Goal: Use online tool/utility: Utilize a website feature to perform a specific function

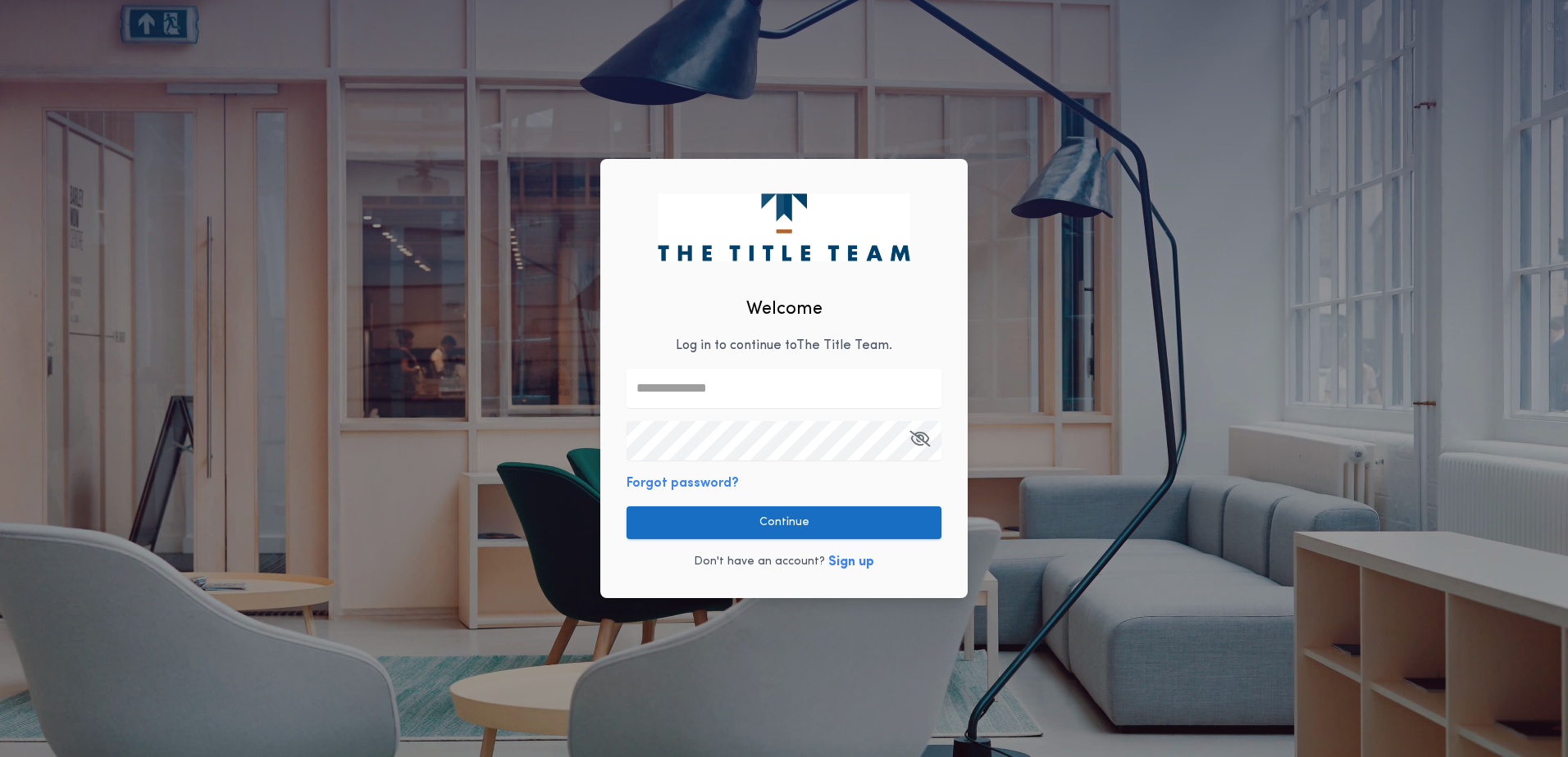
type input "**********"
click at [737, 529] on button "Continue" at bounding box center [784, 523] width 315 height 32
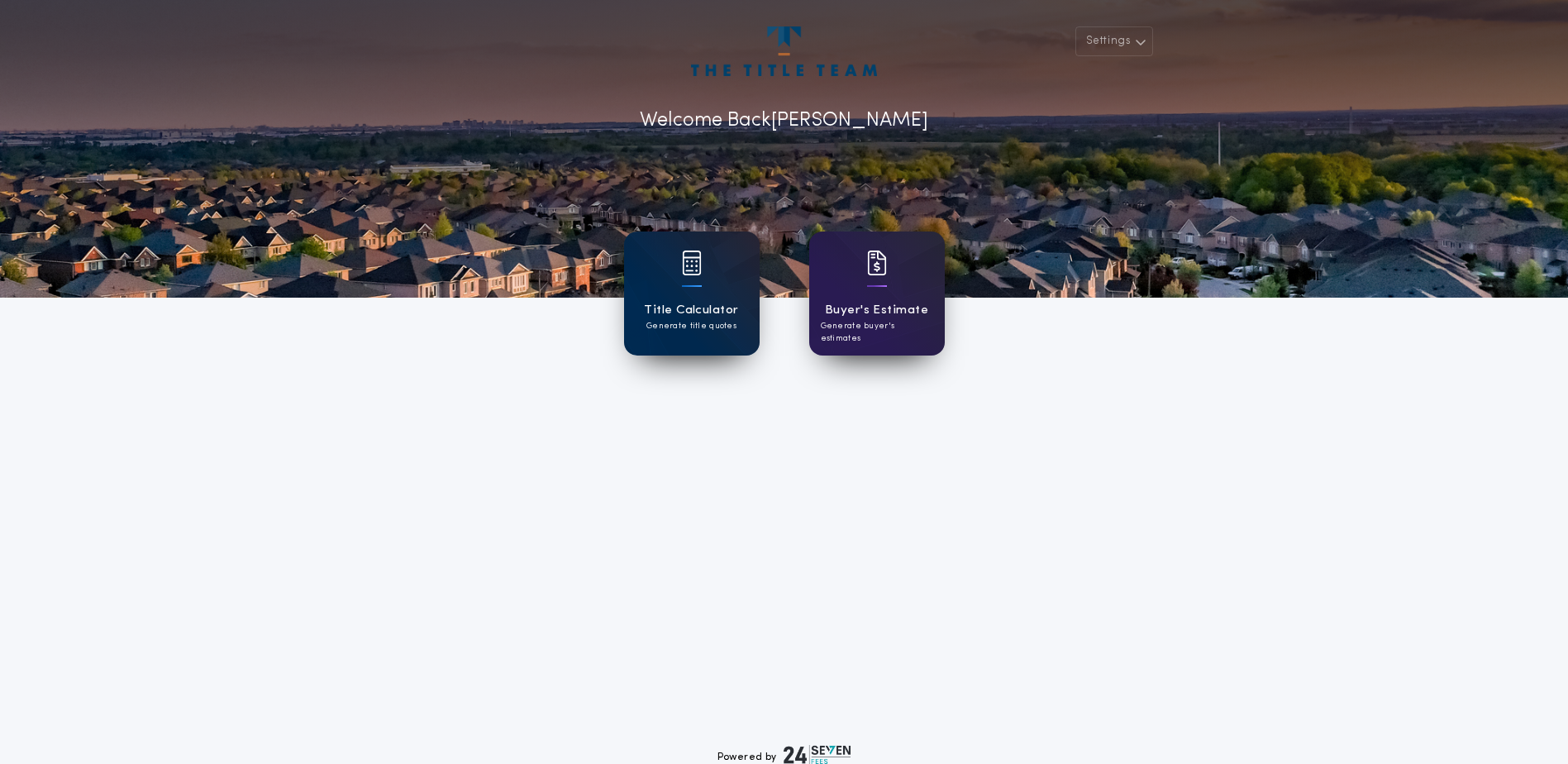
click at [708, 313] on h1 "Title Calculator" at bounding box center [691, 310] width 94 height 19
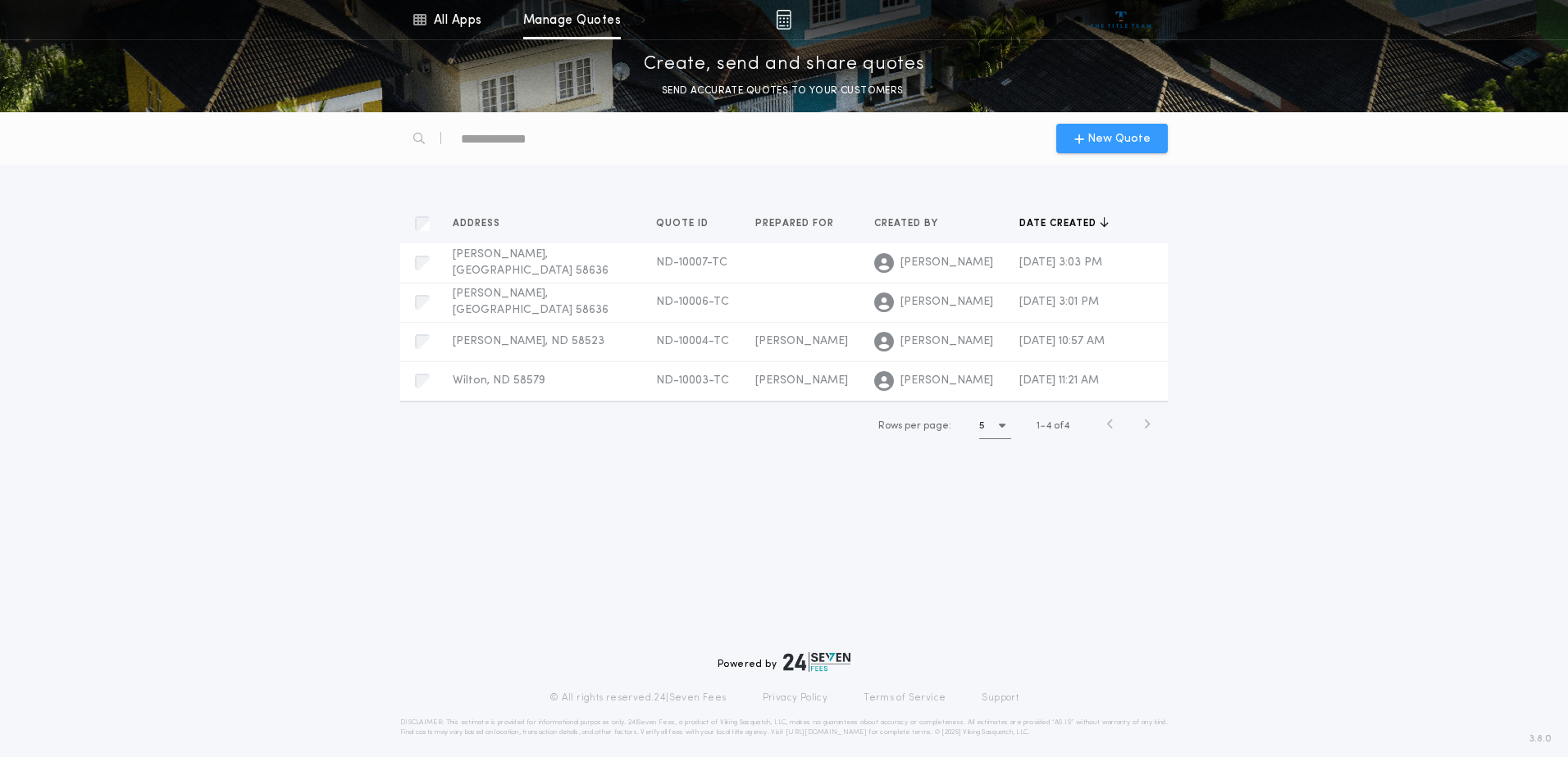
click at [1082, 137] on icon "button" at bounding box center [1079, 139] width 10 height 14
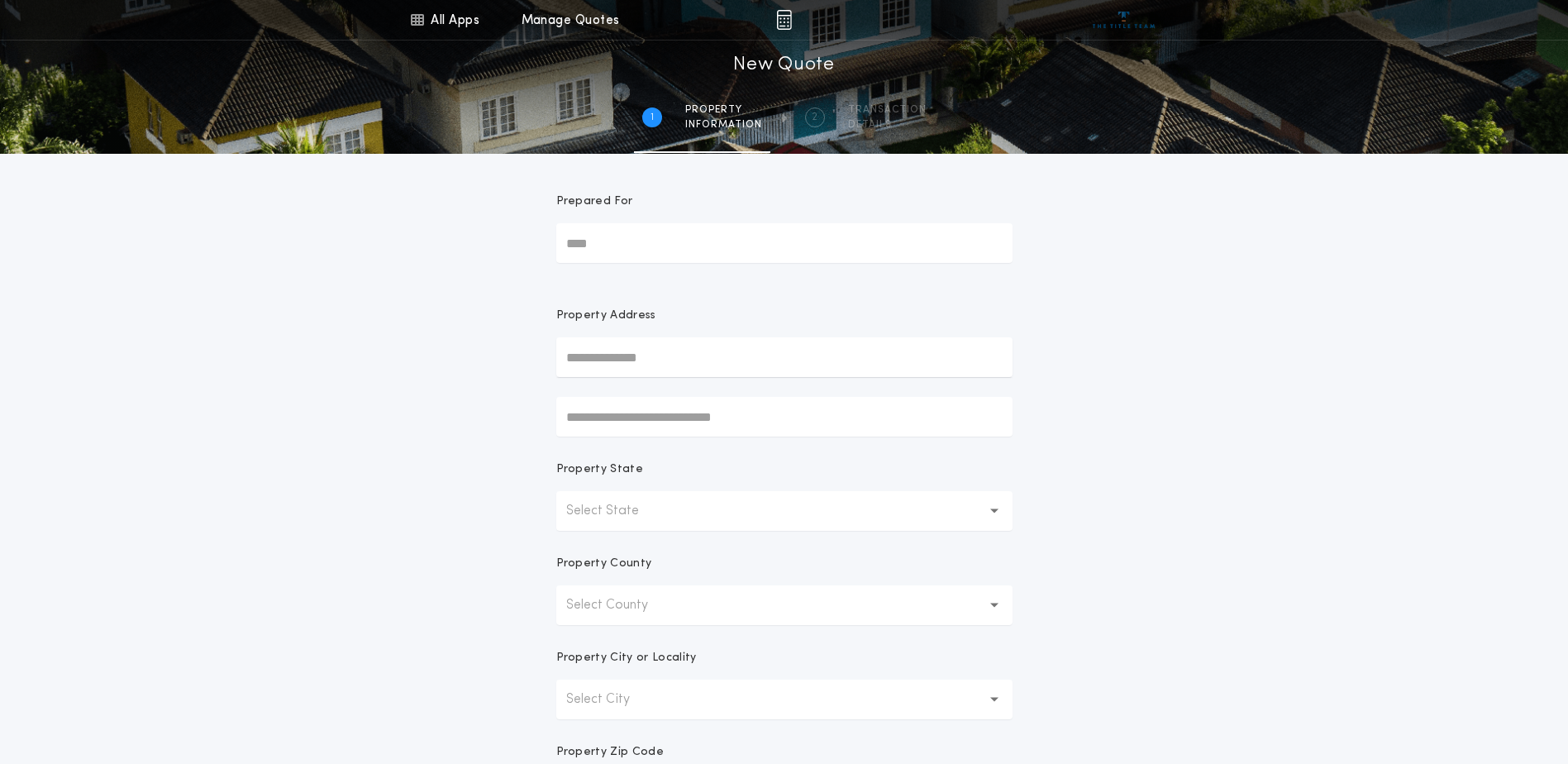
click at [771, 229] on input "Prepared For" at bounding box center [784, 243] width 457 height 40
click at [666, 362] on input "text" at bounding box center [784, 358] width 457 height 40
click at [668, 508] on button "Select State" at bounding box center [784, 511] width 457 height 40
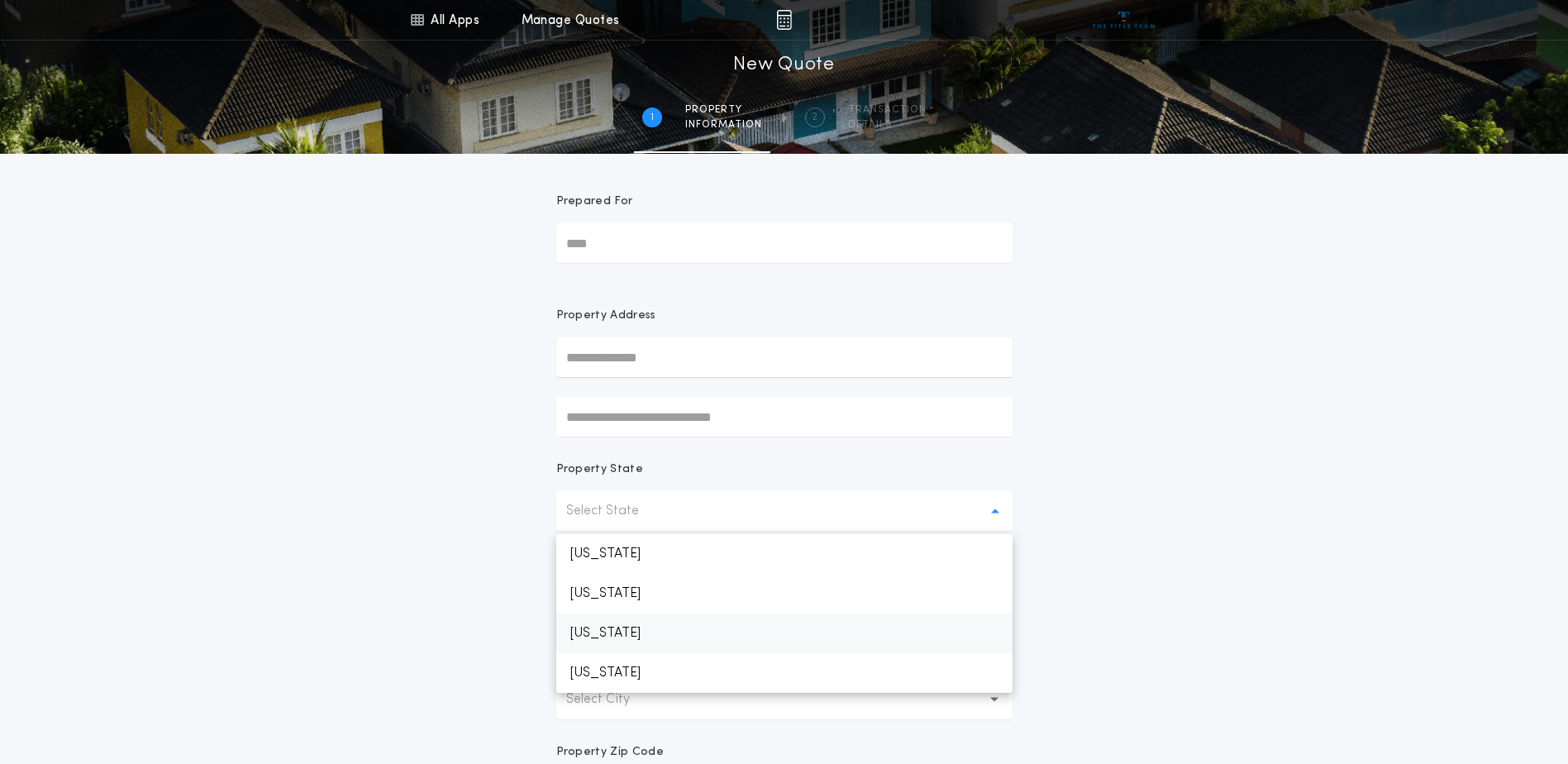
click at [645, 628] on p "[US_STATE]" at bounding box center [784, 634] width 457 height 40
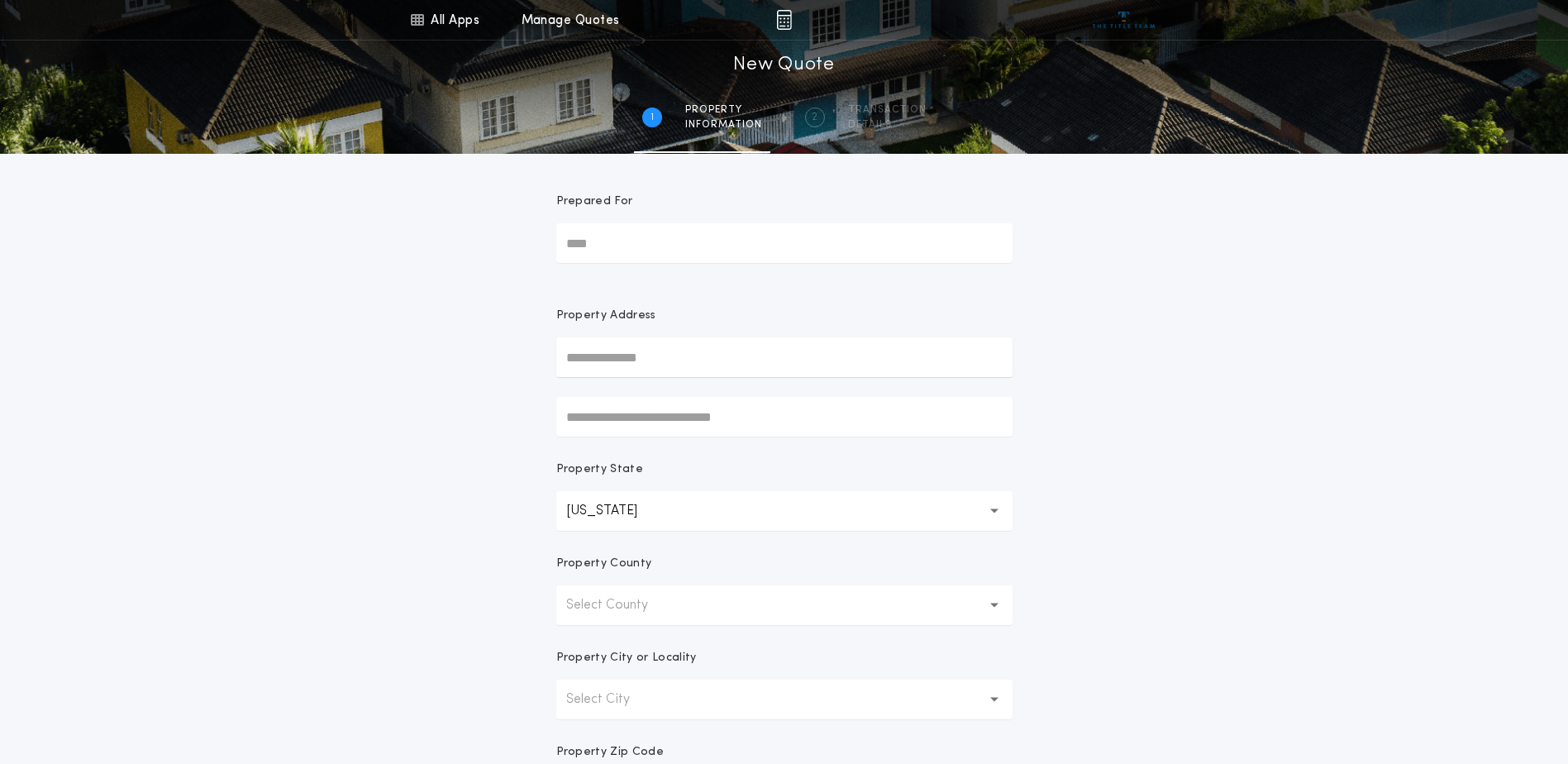
click at [645, 611] on p "Select County" at bounding box center [620, 606] width 108 height 20
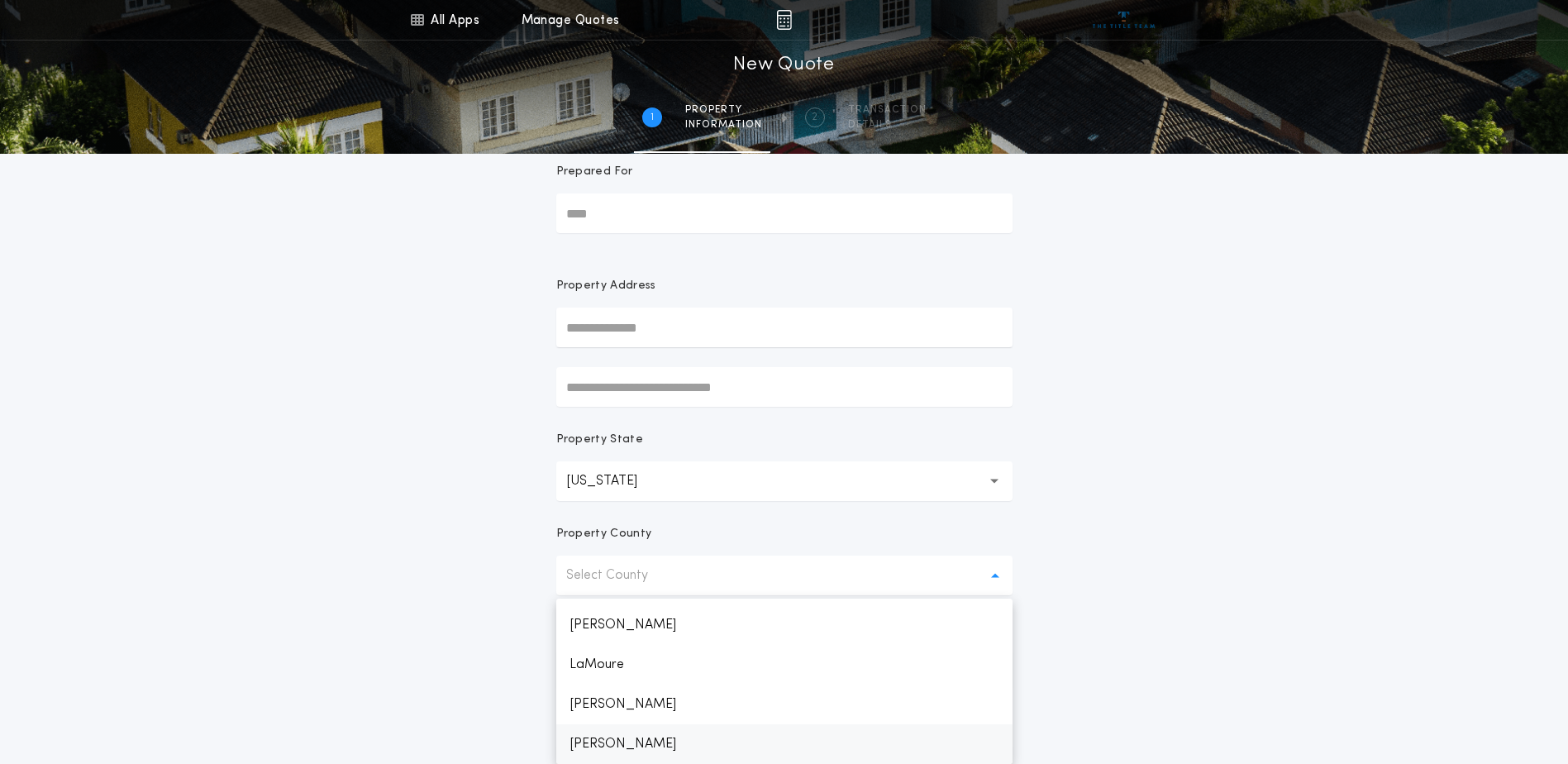
scroll to position [1145, 0]
click at [644, 625] on p "[PERSON_NAME]" at bounding box center [784, 626] width 457 height 40
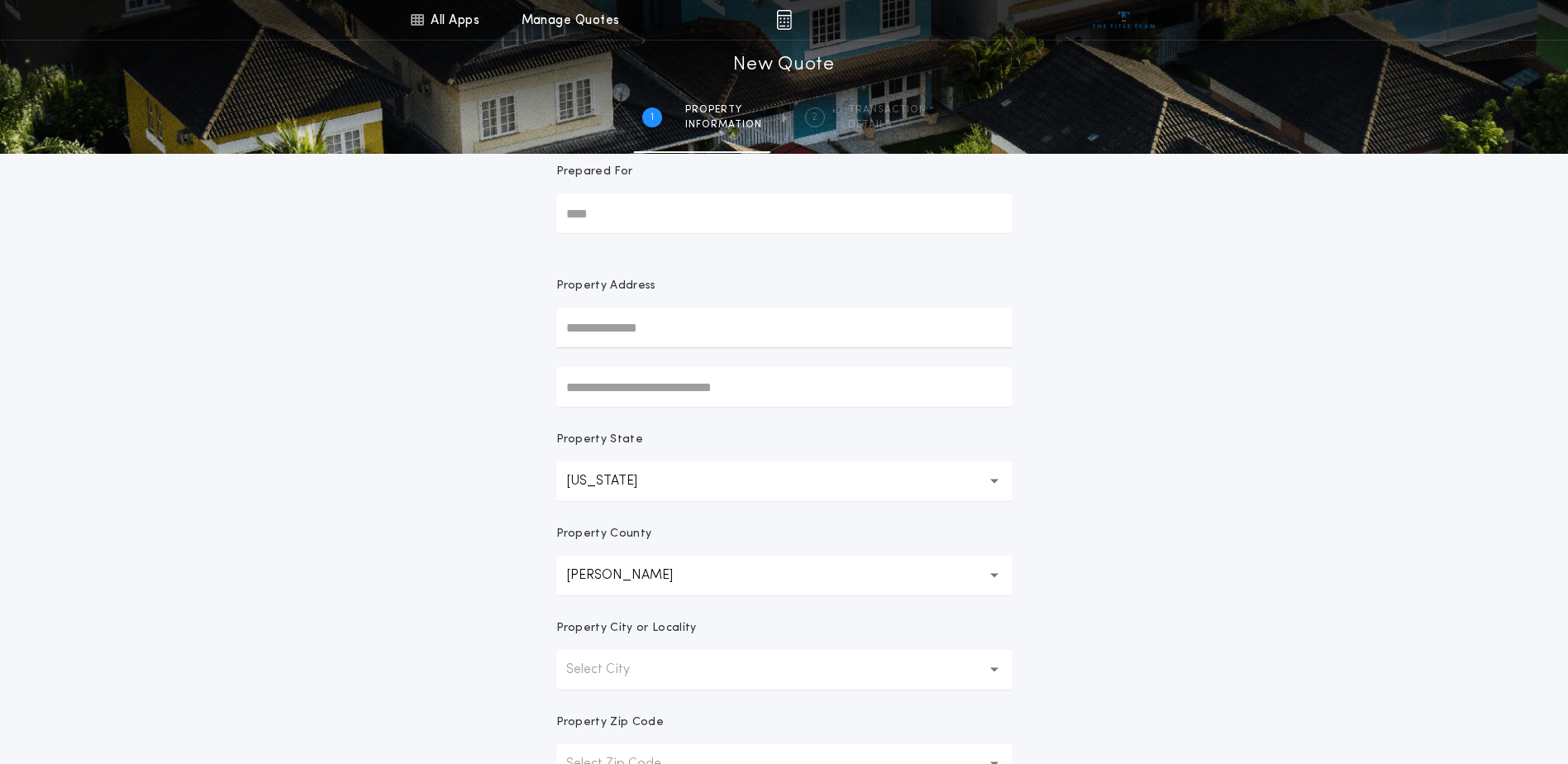
click at [640, 667] on p "Select City" at bounding box center [611, 670] width 90 height 20
click at [612, 709] on p "Almont" at bounding box center [784, 713] width 457 height 40
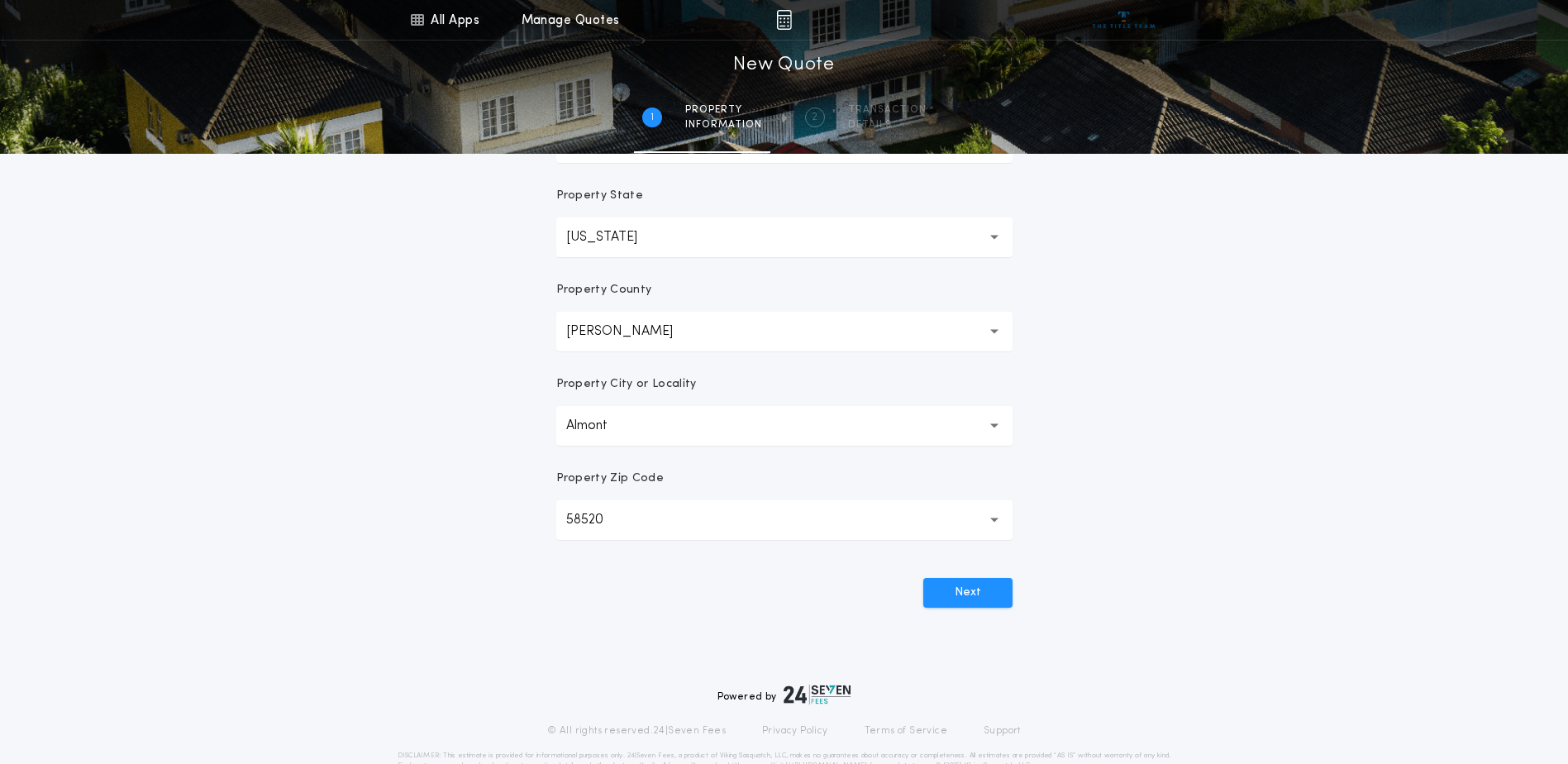
scroll to position [278, 0]
click at [964, 592] on button "Next" at bounding box center [968, 589] width 89 height 30
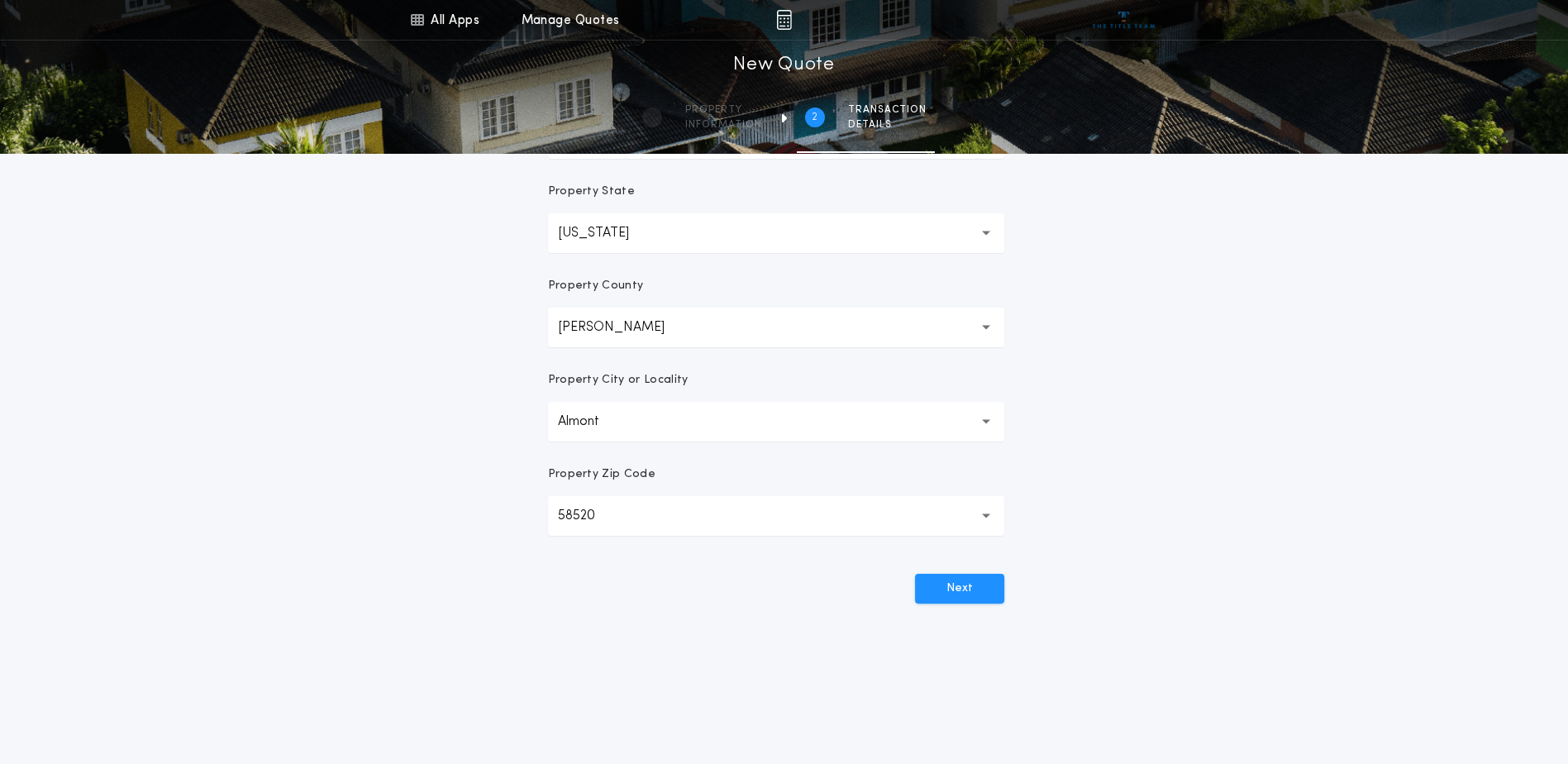
scroll to position [0, 0]
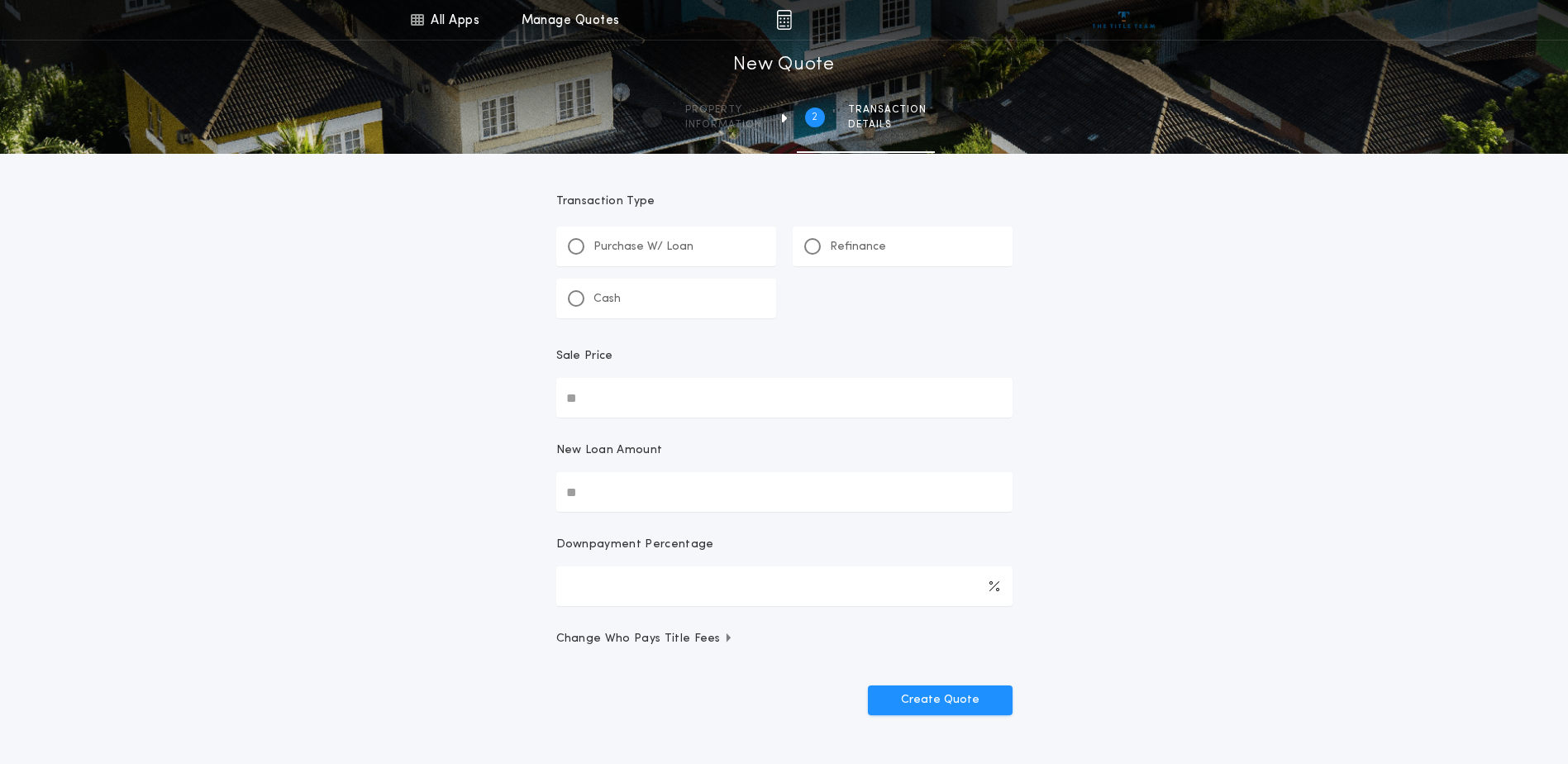
click at [651, 395] on input "Sale Price" at bounding box center [784, 398] width 457 height 40
type input "********"
type input "****"
click at [774, 668] on form "Transaction Type Purchase W/ Loan Refinance Cash Sale Price ******** New Loan A…" at bounding box center [784, 434] width 496 height 561
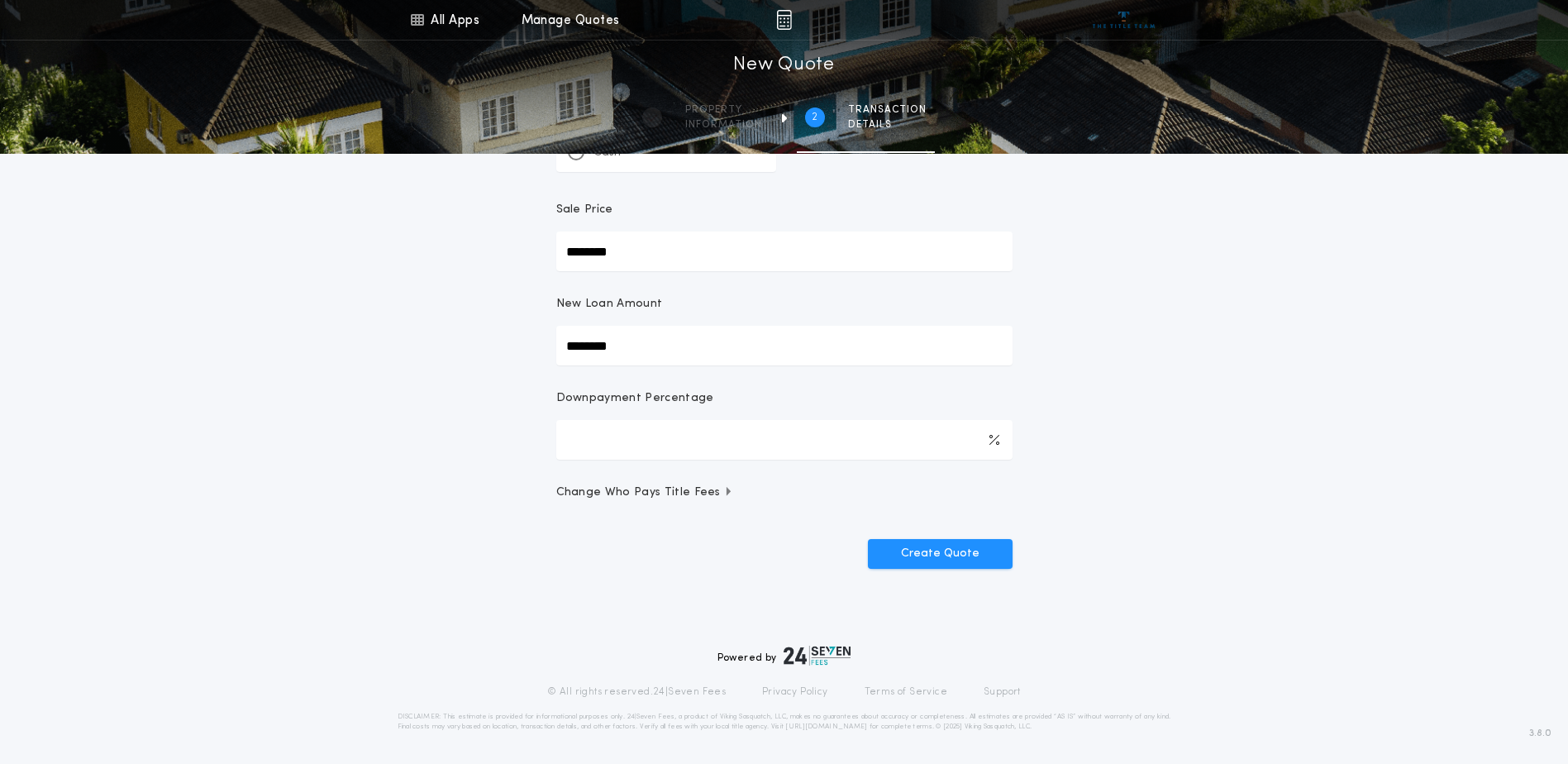
scroll to position [147, 0]
click at [726, 492] on icon "button" at bounding box center [728, 491] width 5 height 9
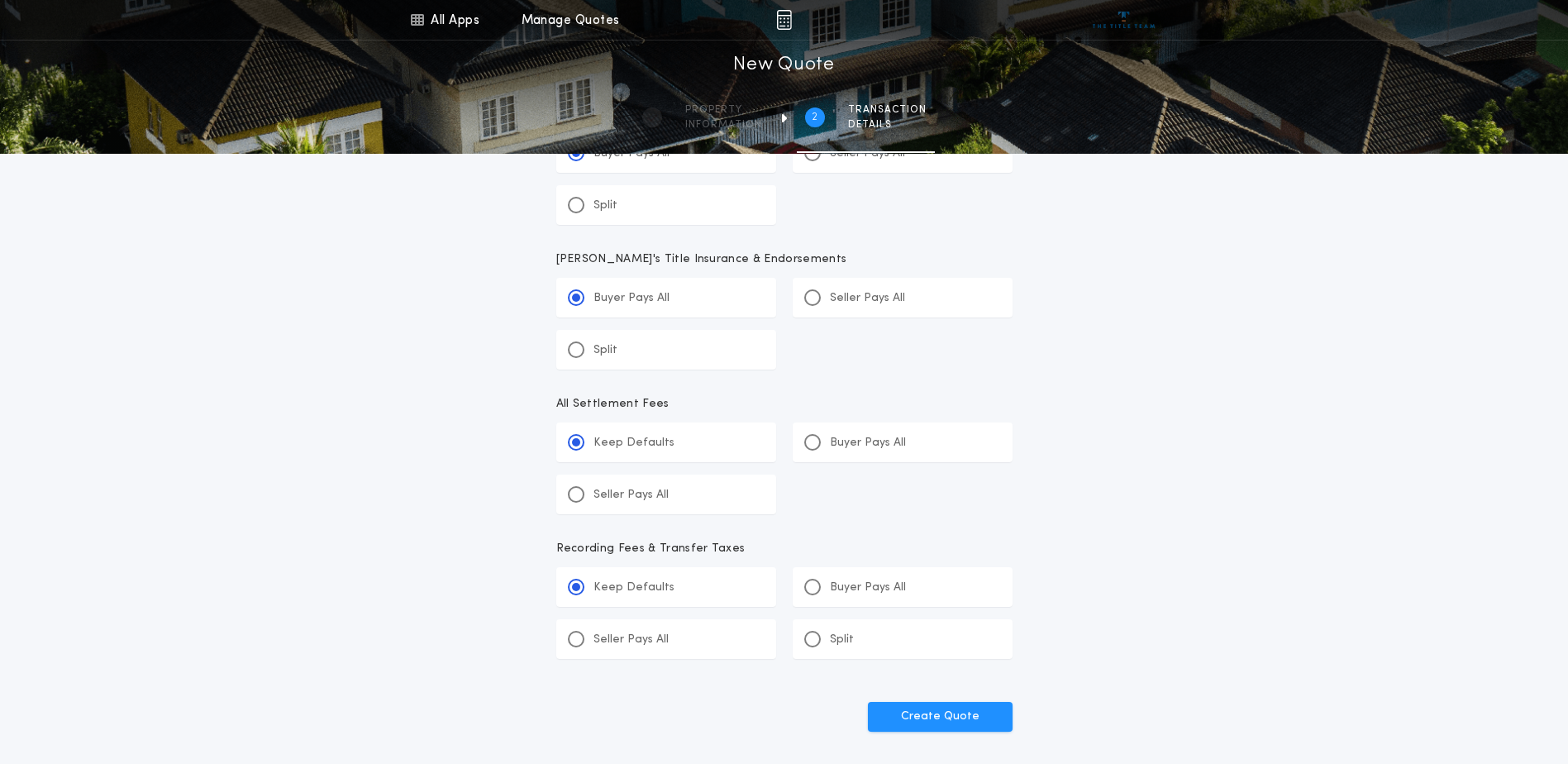
scroll to position [643, 0]
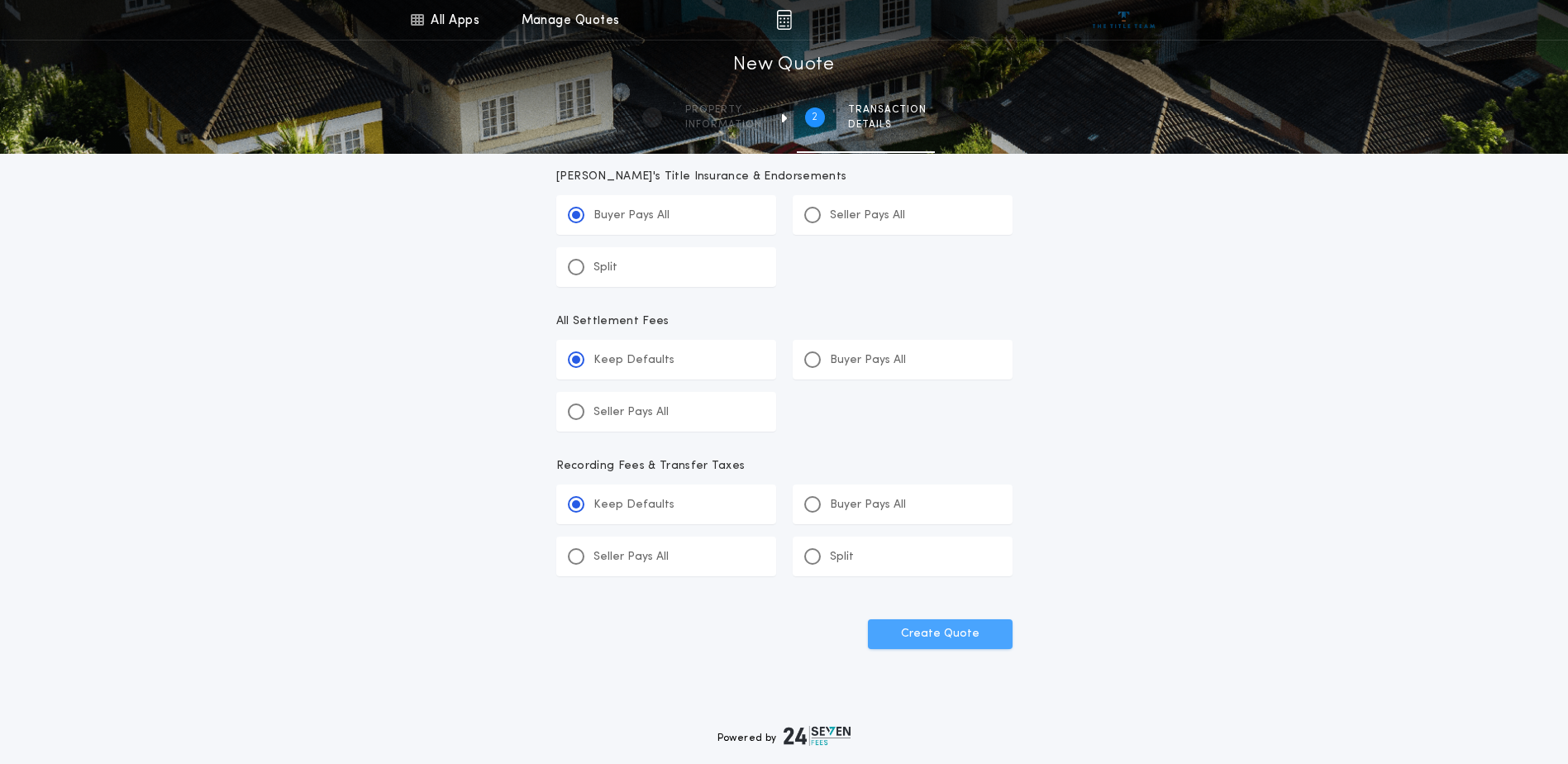
click at [921, 640] on button "Create Quote" at bounding box center [940, 634] width 144 height 30
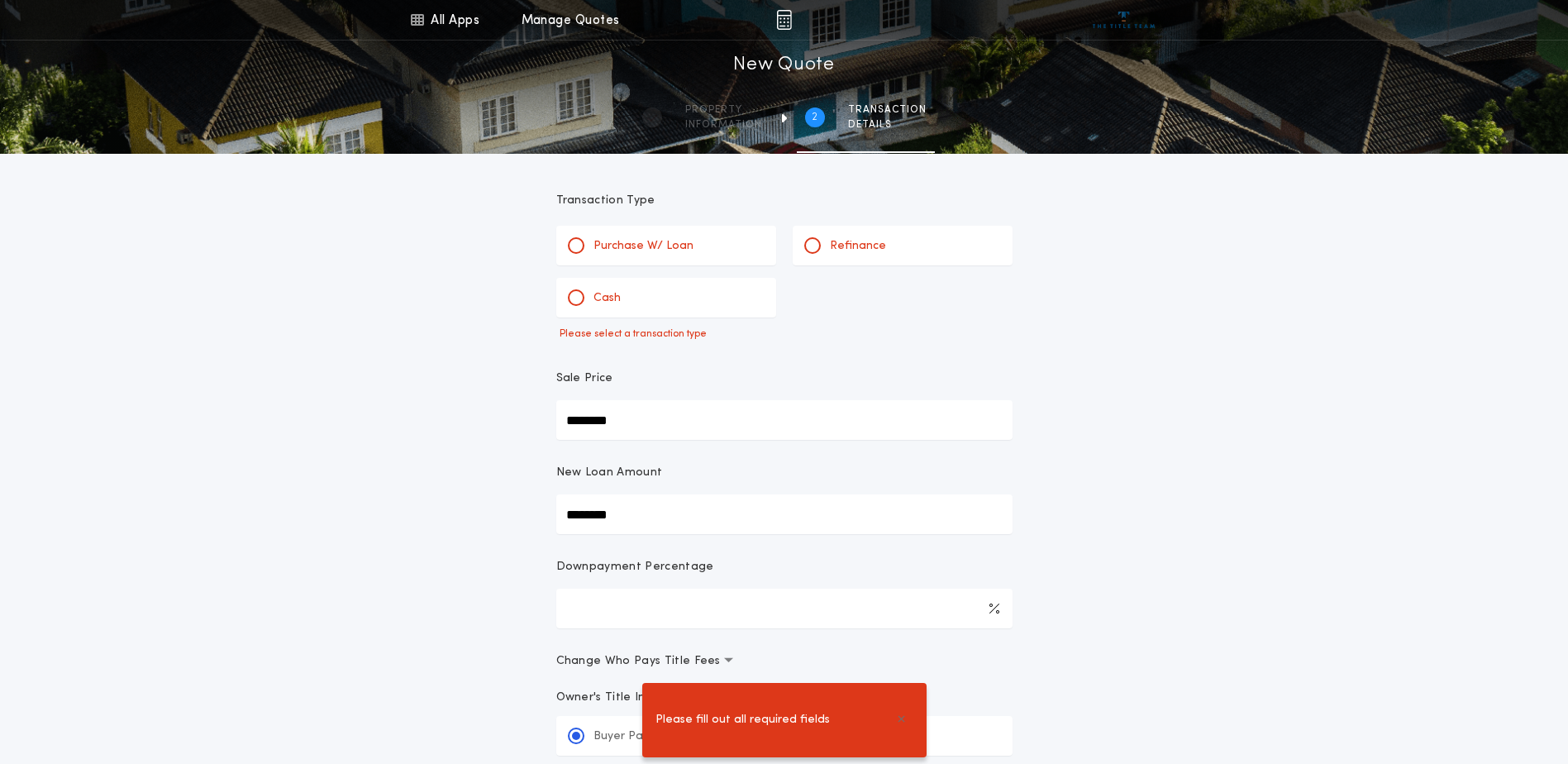
scroll to position [0, 0]
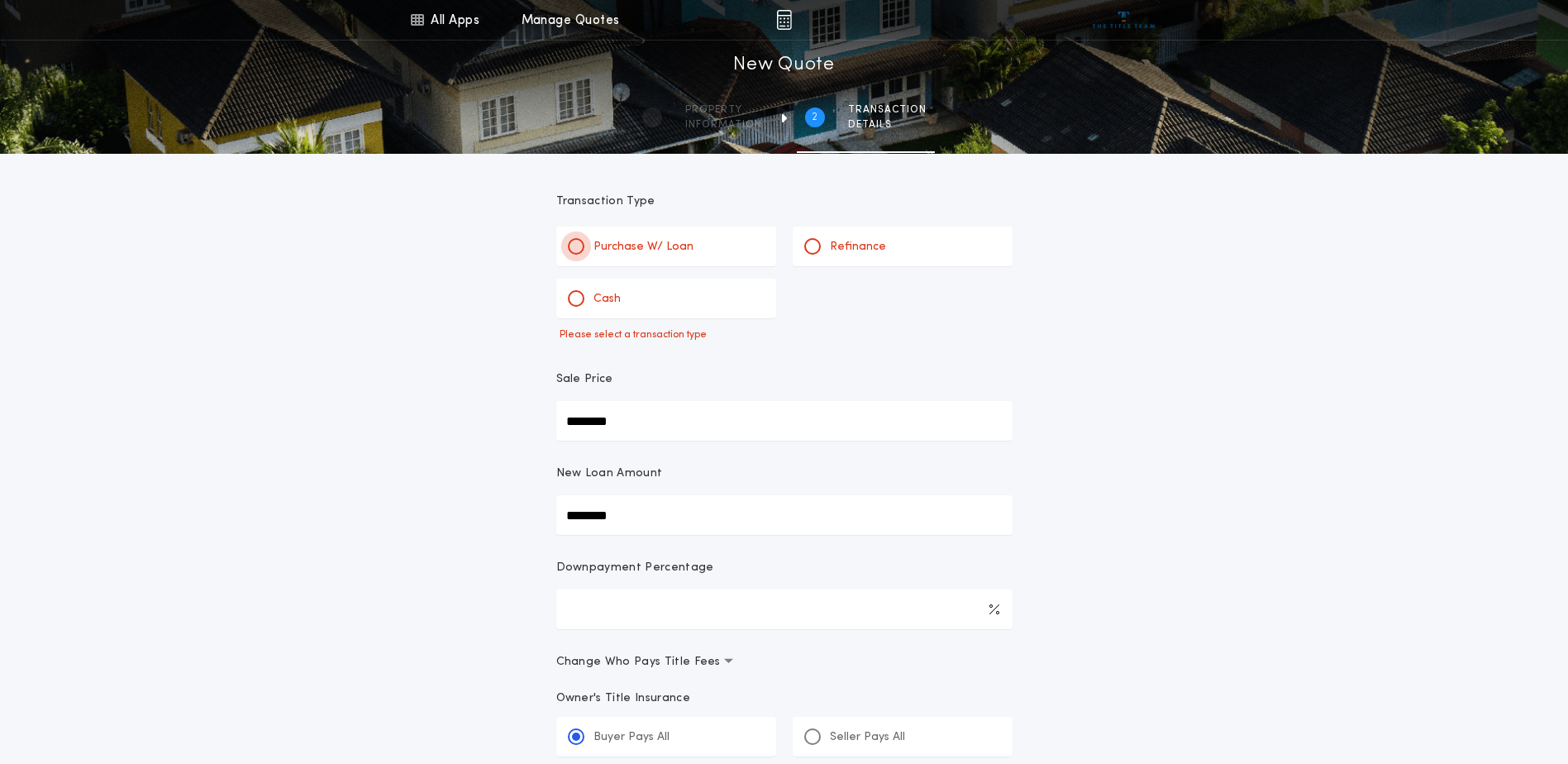
click at [578, 243] on div at bounding box center [576, 246] width 8 height 8
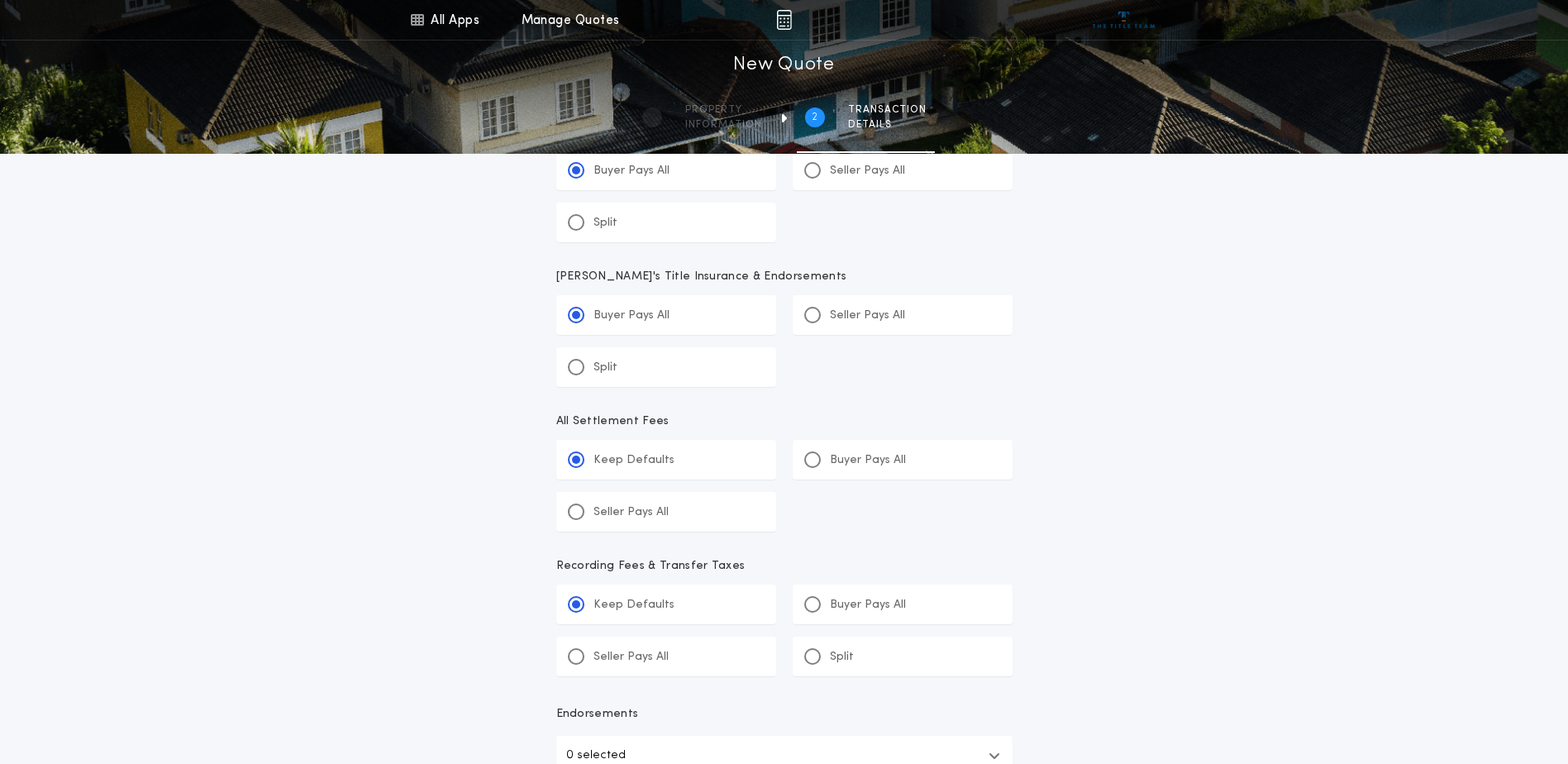
scroll to position [819, 0]
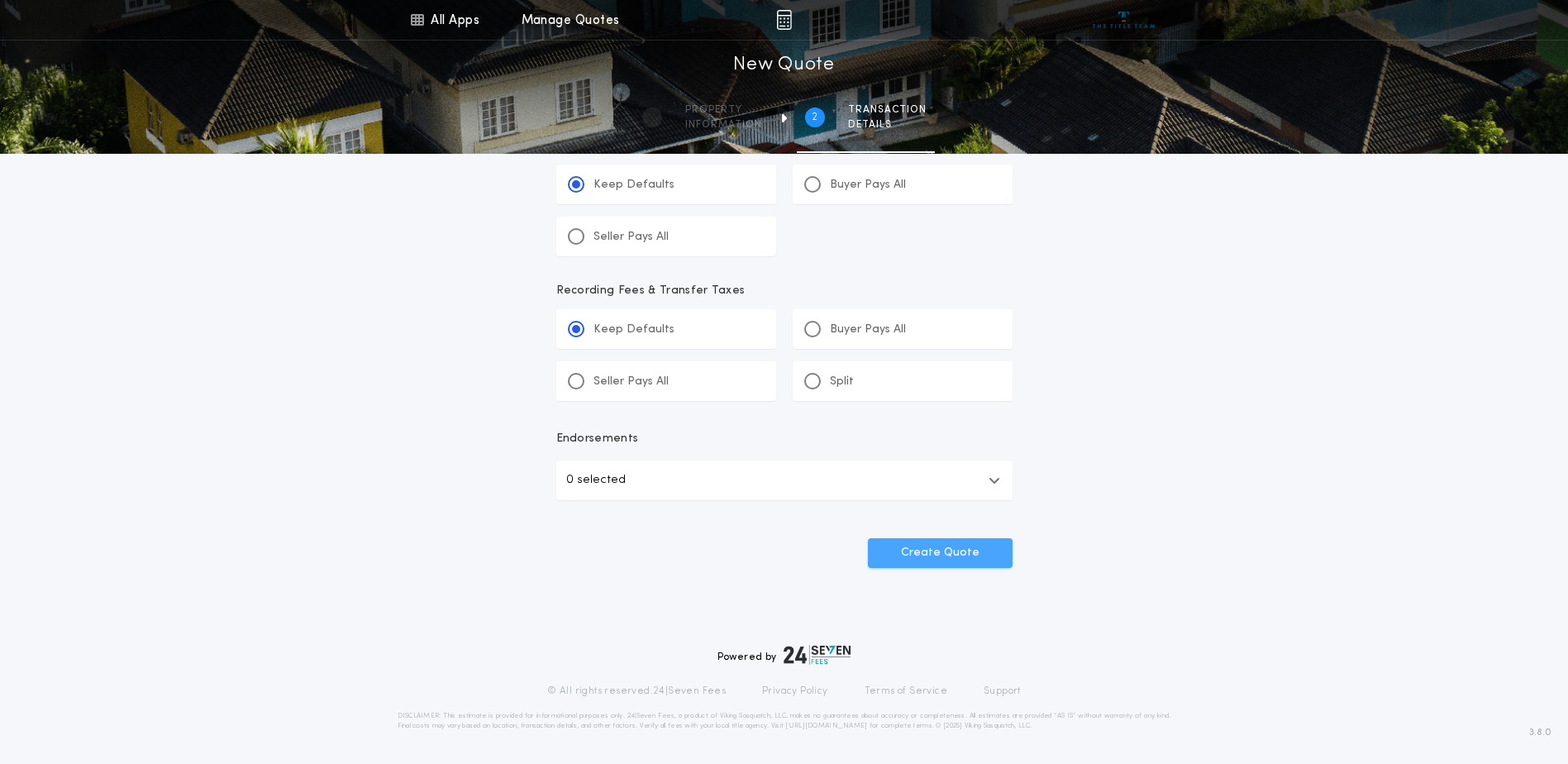
click at [918, 557] on button "Create Quote" at bounding box center [940, 553] width 144 height 30
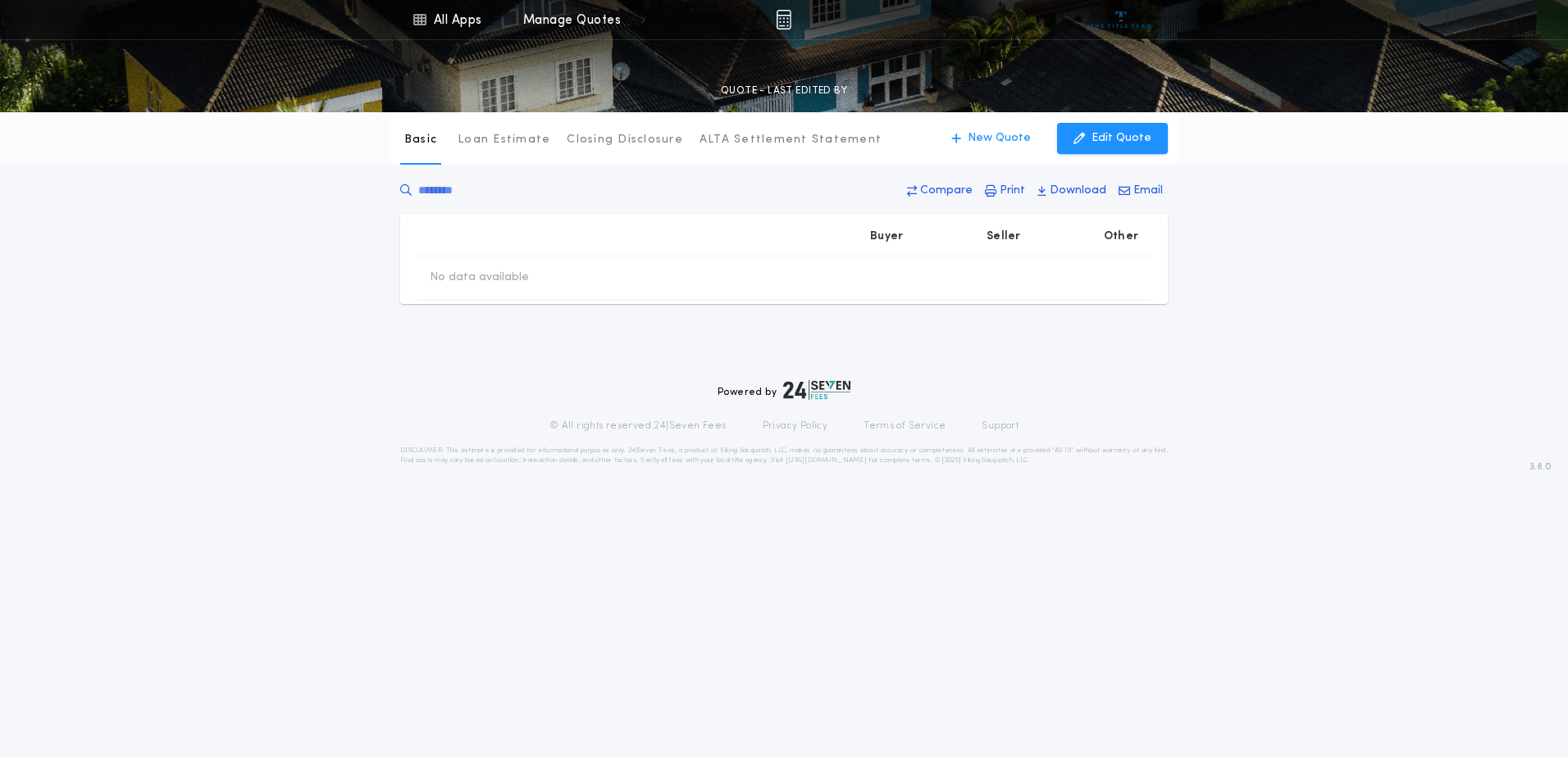
type input "********"
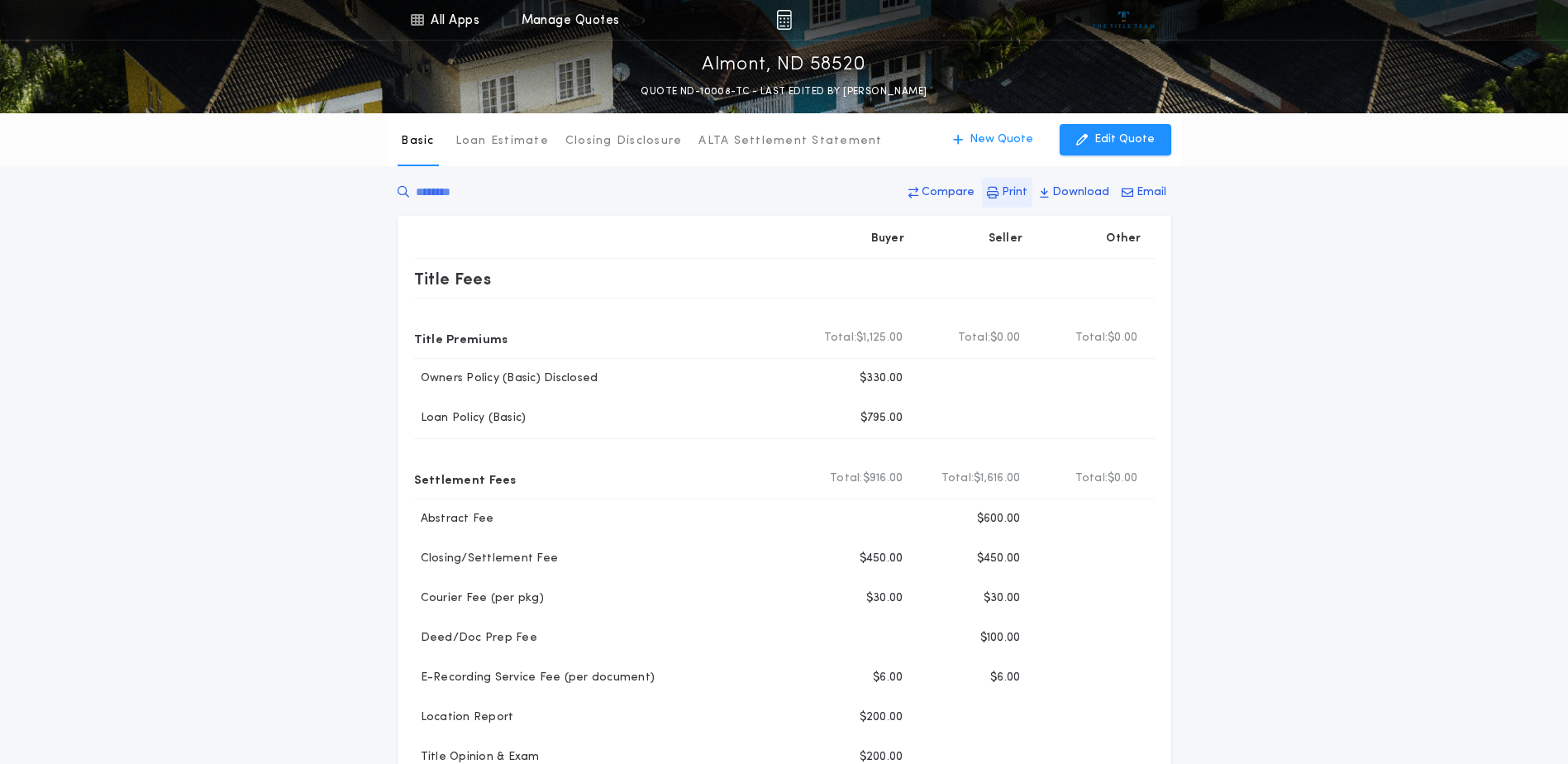
click at [1020, 190] on p "Print" at bounding box center [1015, 193] width 25 height 16
